Goal: Find specific page/section: Find specific page/section

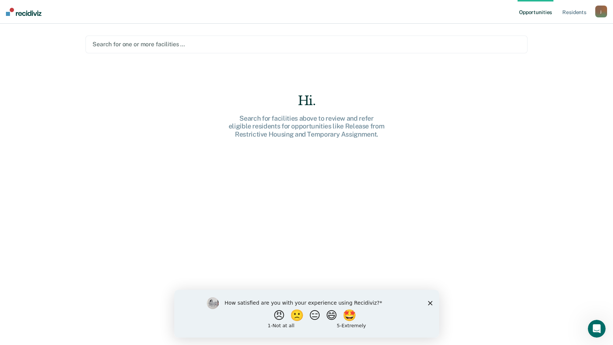
click at [214, 45] on div at bounding box center [306, 44] width 428 height 9
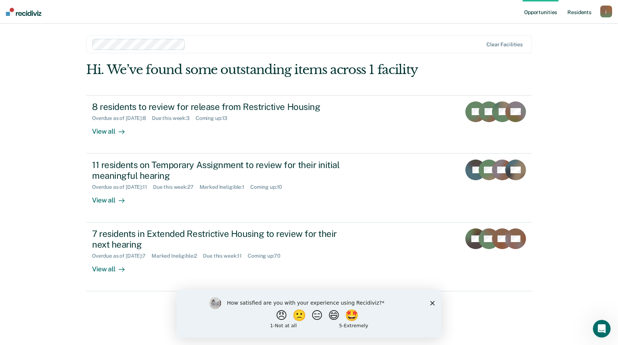
click at [578, 14] on link "Resident s" at bounding box center [579, 12] width 27 height 24
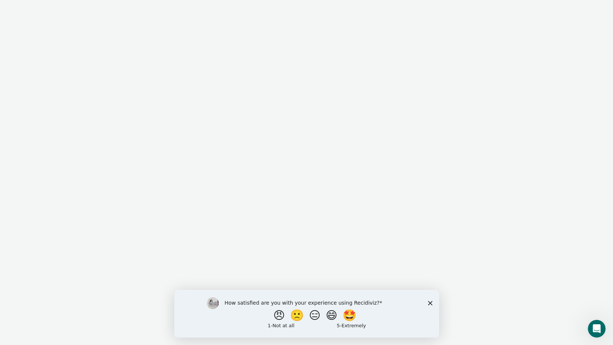
drag, startPoint x: 97, startPoint y: 249, endPoint x: 166, endPoint y: 244, distance: 69.3
click at [98, 249] on div at bounding box center [306, 172] width 613 height 345
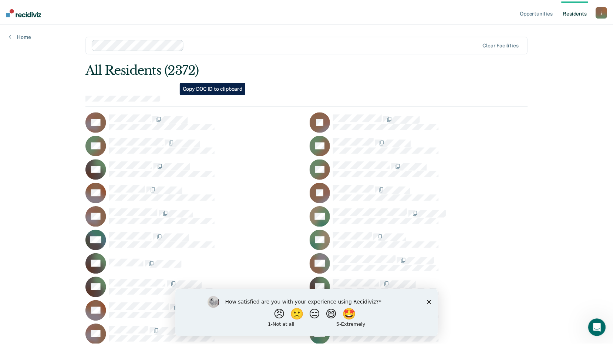
scroll to position [259, 0]
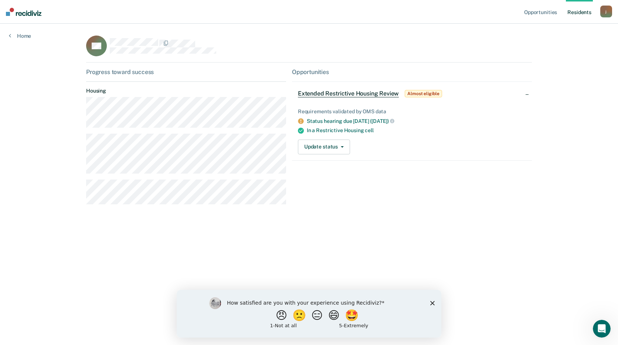
click at [607, 12] on div "j" at bounding box center [607, 12] width 12 height 12
click at [561, 48] on link "Log Out" at bounding box center [577, 48] width 60 height 6
